Goal: Task Accomplishment & Management: Use online tool/utility

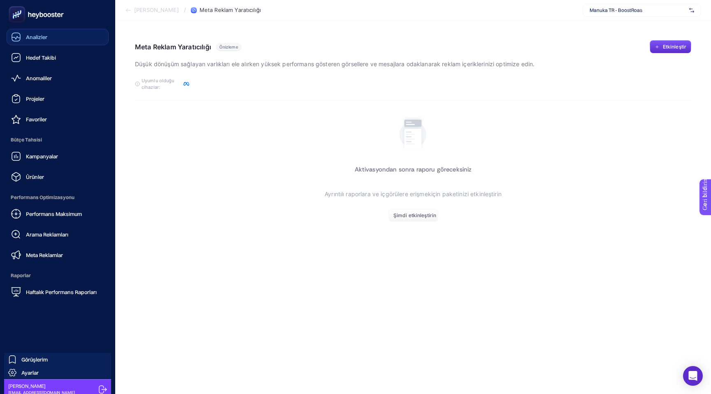
click at [19, 39] on icon at bounding box center [16, 37] width 10 height 10
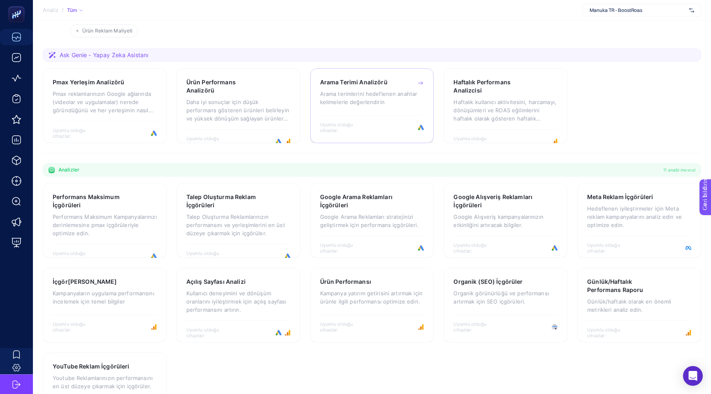
scroll to position [112, 0]
click at [239, 104] on font "Daha iyi sonuçlar için düşük performans gösteren ürünleri belirleyin ve yüksek …" at bounding box center [238, 113] width 103 height 31
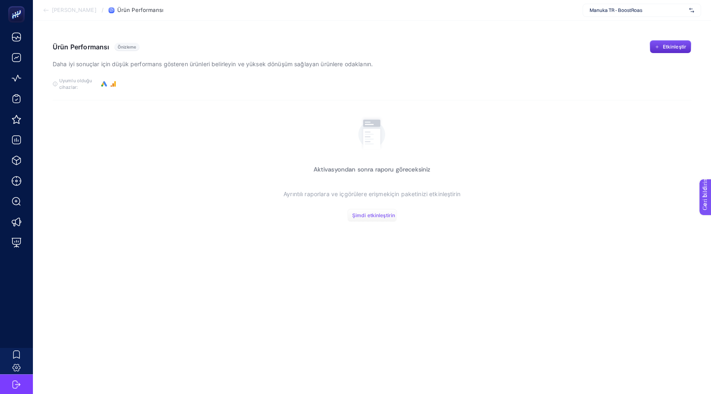
click at [375, 217] on font "Şimdi etkinleştirin" at bounding box center [373, 215] width 43 height 6
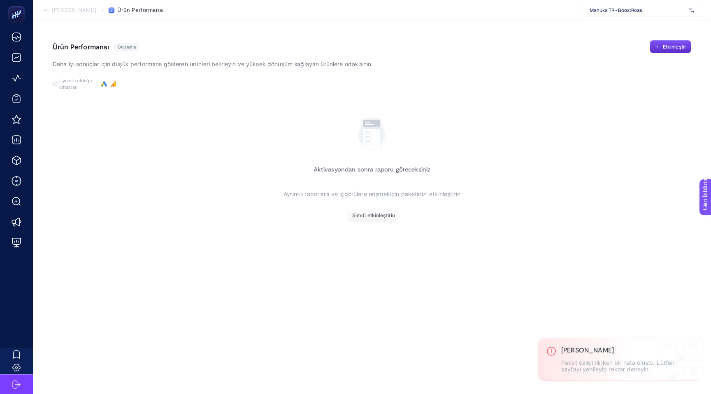
click at [663, 14] on div "Manuka TR - BoostRoas" at bounding box center [642, 10] width 119 height 13
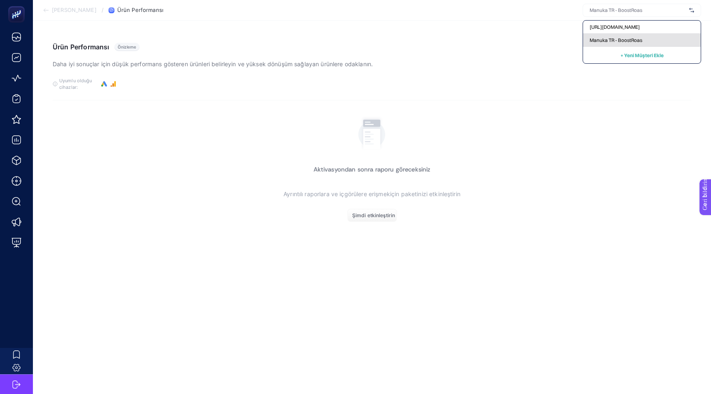
click at [628, 42] on font "Manuka TR - BoostRoas" at bounding box center [616, 40] width 53 height 6
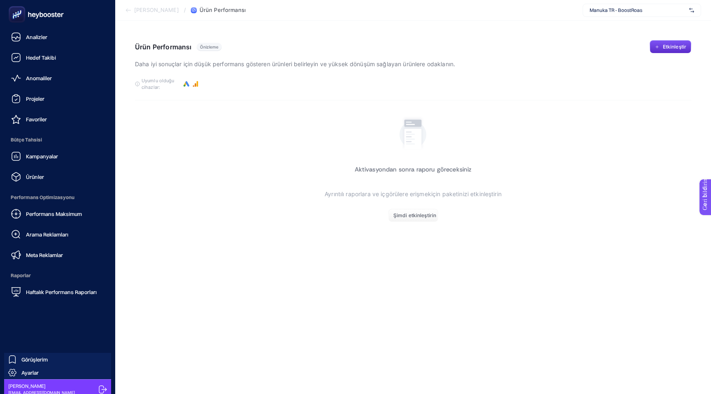
click at [100, 389] on icon at bounding box center [103, 390] width 8 height 8
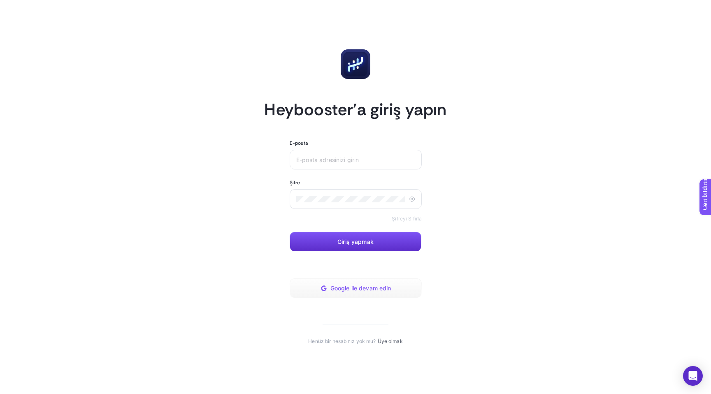
click at [357, 289] on font "Google ile devam edin" at bounding box center [361, 288] width 61 height 7
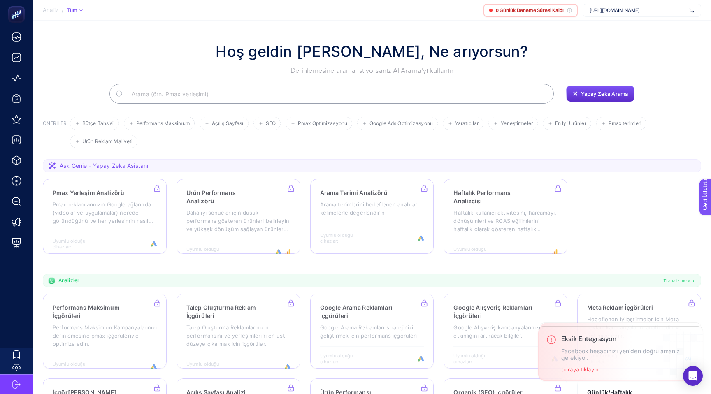
click at [631, 12] on font "[URL][DOMAIN_NAME]" at bounding box center [615, 10] width 50 height 6
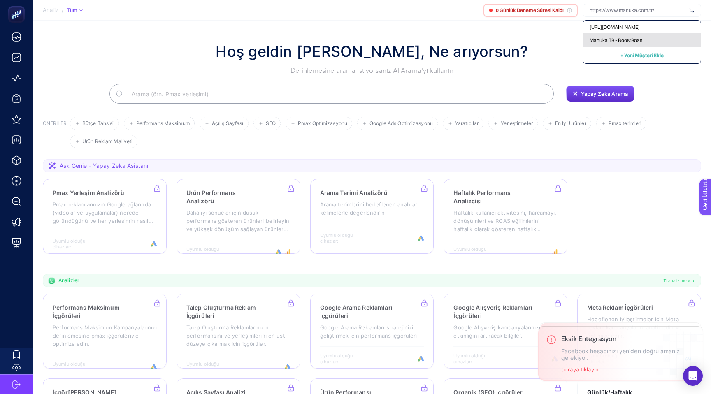
click at [623, 39] on font "Manuka TR - BoostRoas" at bounding box center [616, 40] width 53 height 6
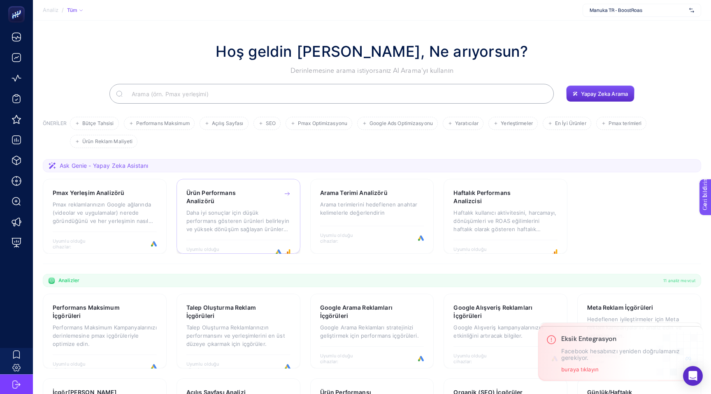
click at [236, 195] on font "Ürün Performans Analizörü" at bounding box center [211, 196] width 49 height 15
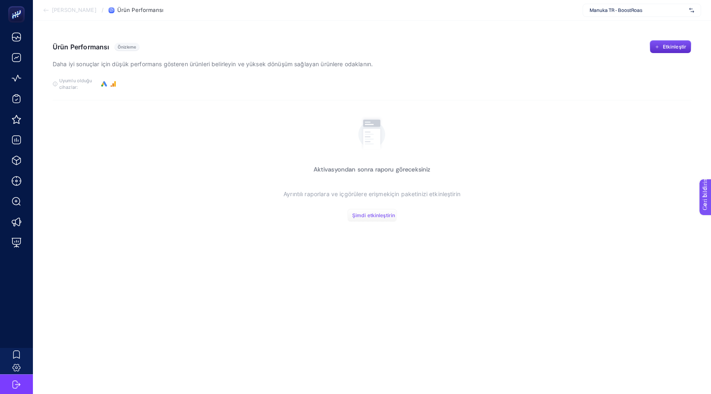
click at [371, 218] on font "Şimdi etkinleştirin" at bounding box center [373, 215] width 43 height 6
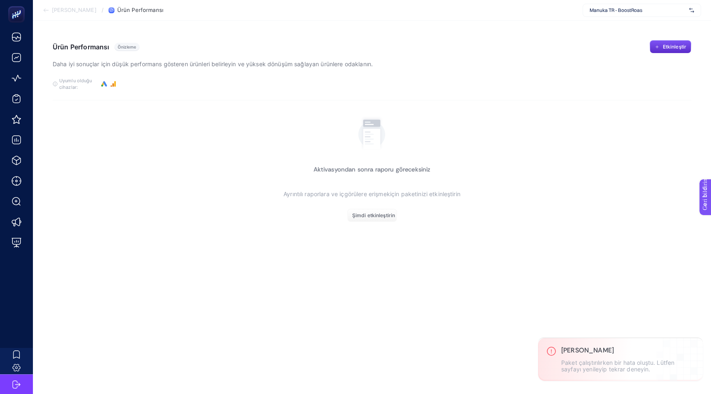
click at [358, 260] on article "Ürün Performansı Önizleme Daha iyi sonuçlar için düşük performans gösteren ürün…" at bounding box center [372, 208] width 679 height 374
